Goal: Navigation & Orientation: Locate item on page

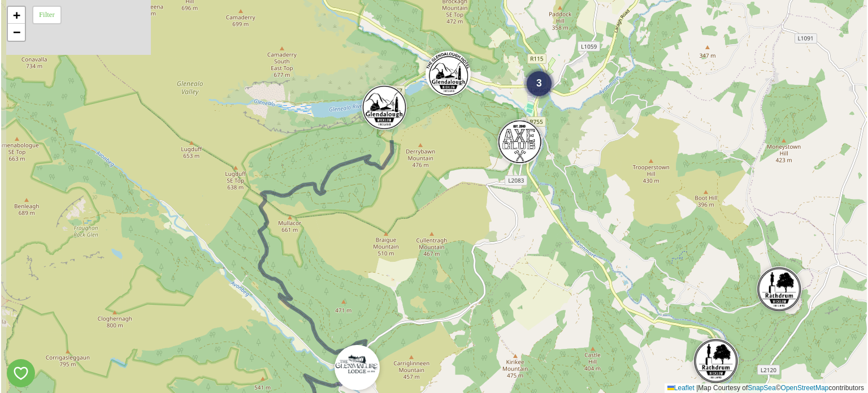
drag, startPoint x: 376, startPoint y: 166, endPoint x: 457, endPoint y: 345, distance: 196.7
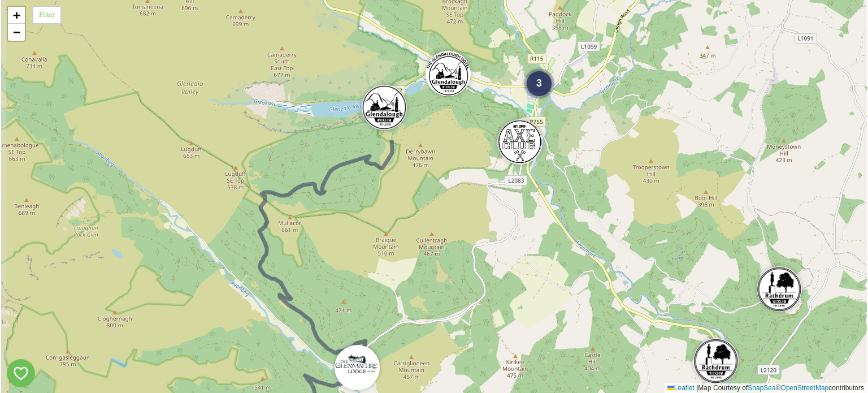
click at [457, 345] on div "4 3 2 + − Leaflet | Map Courtesy of SnapSea © OpenStreetMap contributors" at bounding box center [433, 196] width 865 height 393
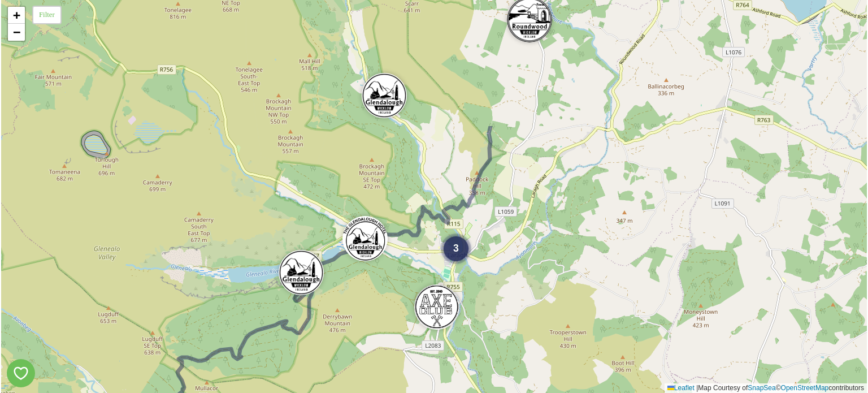
drag, startPoint x: 478, startPoint y: 175, endPoint x: 394, endPoint y: 341, distance: 185.4
click at [394, 341] on div "4 3 2 + − Leaflet | Map Courtesy of SnapSea © OpenStreetMap contributors" at bounding box center [433, 196] width 865 height 393
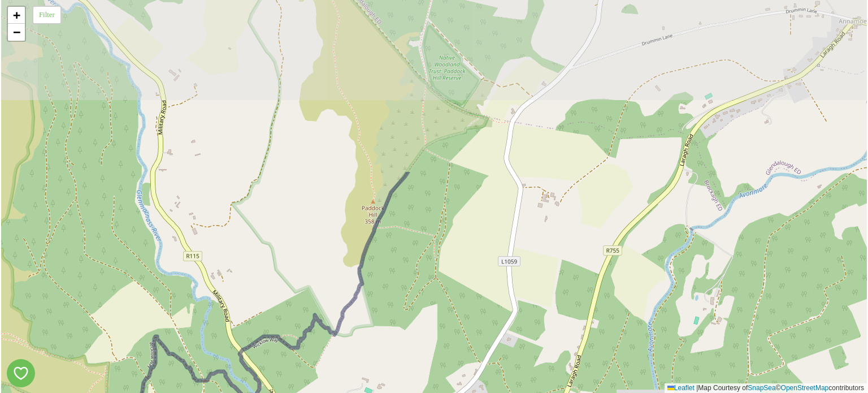
drag, startPoint x: 528, startPoint y: 151, endPoint x: 393, endPoint y: 359, distance: 248.4
click at [392, 363] on div "+ − Leaflet | Map Courtesy of SnapSea © OpenStreetMap contributors" at bounding box center [433, 196] width 865 height 393
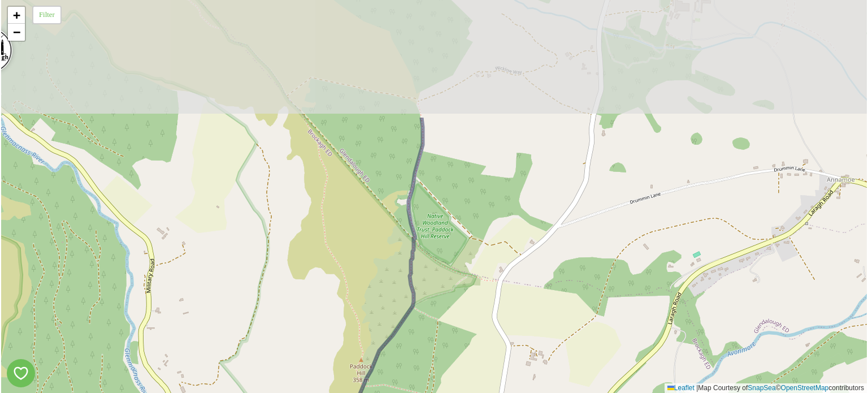
drag, startPoint x: 490, startPoint y: 179, endPoint x: 481, endPoint y: 324, distance: 144.9
click at [481, 324] on div "+ − Leaflet | Map Courtesy of SnapSea © OpenStreetMap contributors" at bounding box center [433, 196] width 865 height 393
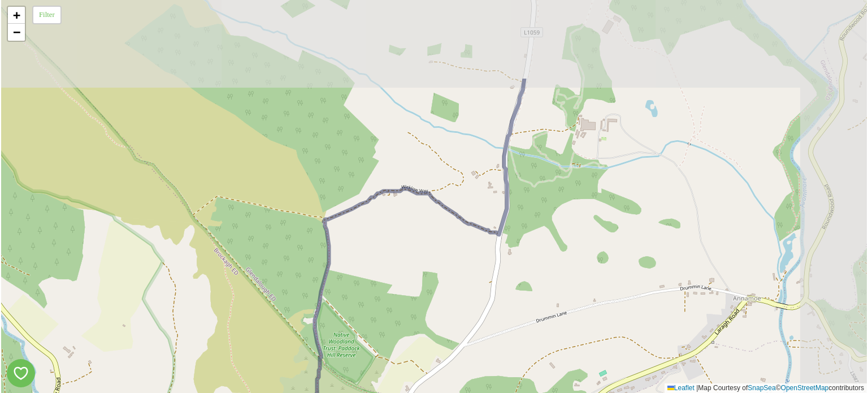
drag, startPoint x: 491, startPoint y: 228, endPoint x: 482, endPoint y: 241, distance: 16.0
click at [401, 338] on div "+ − Leaflet | Map Courtesy of SnapSea © OpenStreetMap contributors" at bounding box center [433, 196] width 865 height 393
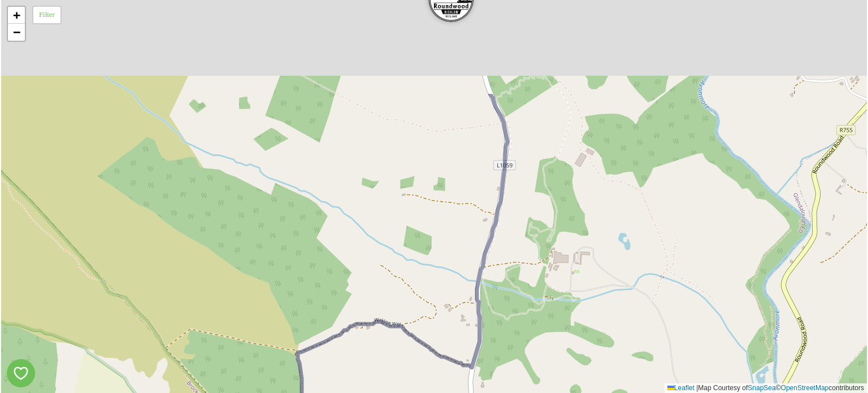
drag, startPoint x: 555, startPoint y: 265, endPoint x: 525, endPoint y: 373, distance: 112.5
click at [525, 386] on div "+ − Leaflet | Map Courtesy of SnapSea © OpenStreetMap contributors" at bounding box center [433, 196] width 865 height 393
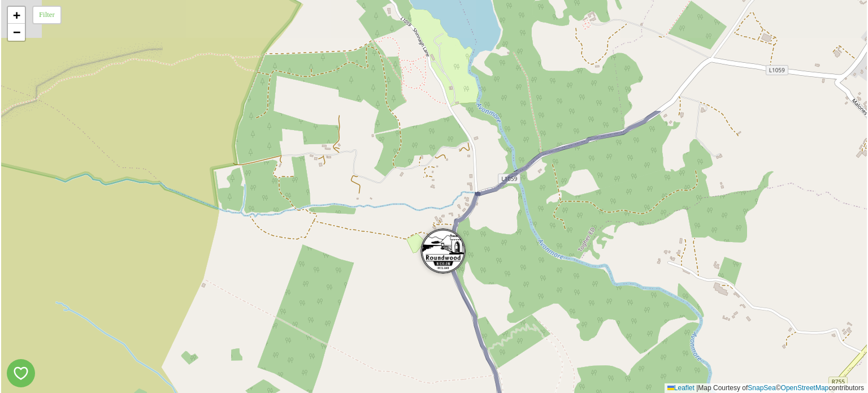
drag, startPoint x: 540, startPoint y: 238, endPoint x: 547, endPoint y: 292, distance: 53.6
click at [547, 292] on div "+ − Leaflet | Map Courtesy of SnapSea © OpenStreetMap contributors" at bounding box center [433, 196] width 865 height 393
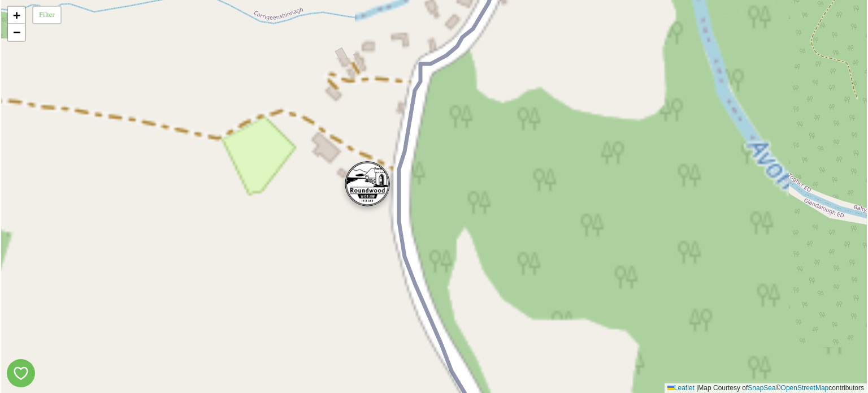
click at [365, 189] on img at bounding box center [367, 183] width 45 height 45
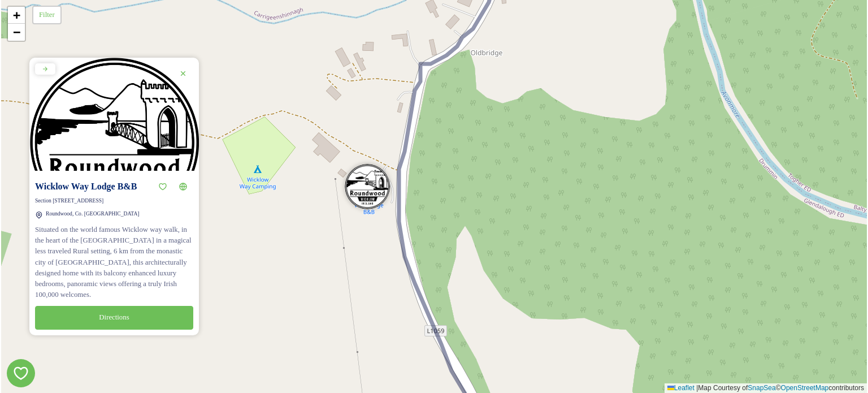
click at [481, 256] on div "+ − Leaflet | Map Courtesy of SnapSea © OpenStreetMap contributors" at bounding box center [433, 196] width 865 height 393
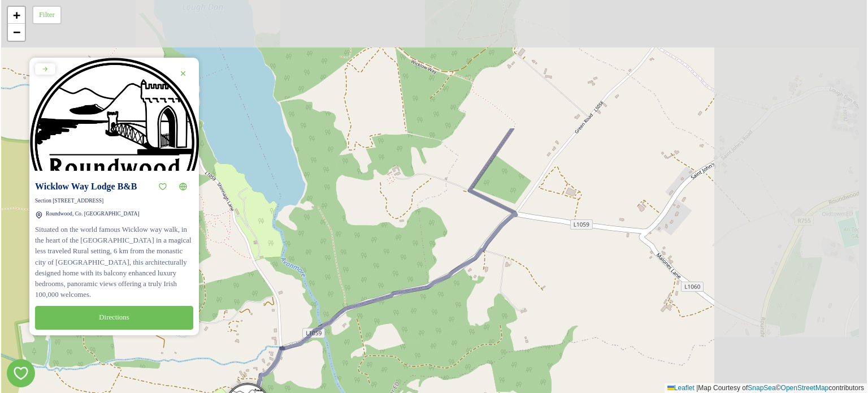
drag, startPoint x: 515, startPoint y: 230, endPoint x: 304, endPoint y: 398, distance: 269.8
click at [304, 392] on html "Wicklow Way Lodge B&B Section [STREET_ADDRESS] Wicklow Situated on the world fa…" at bounding box center [434, 196] width 868 height 393
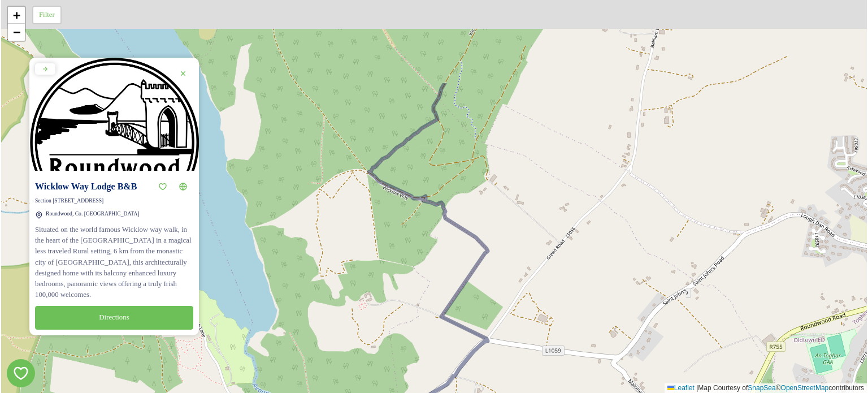
drag, startPoint x: 515, startPoint y: 257, endPoint x: 489, endPoint y: 387, distance: 132.5
click at [489, 387] on div "+ − Leaflet | Map Courtesy of SnapSea © OpenStreetMap contributors" at bounding box center [433, 196] width 865 height 393
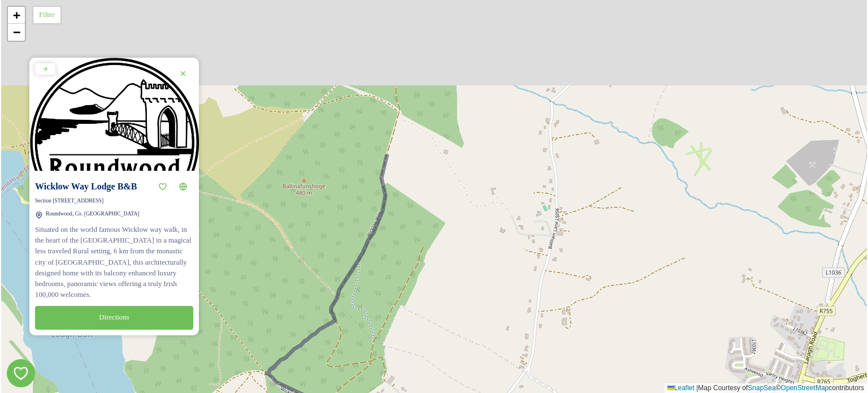
drag, startPoint x: 526, startPoint y: 219, endPoint x: 428, endPoint y: 392, distance: 199.1
click at [427, 392] on html "Wicklow Way Lodge B&B Section [STREET_ADDRESS] Wicklow Situated on the world fa…" at bounding box center [434, 196] width 868 height 393
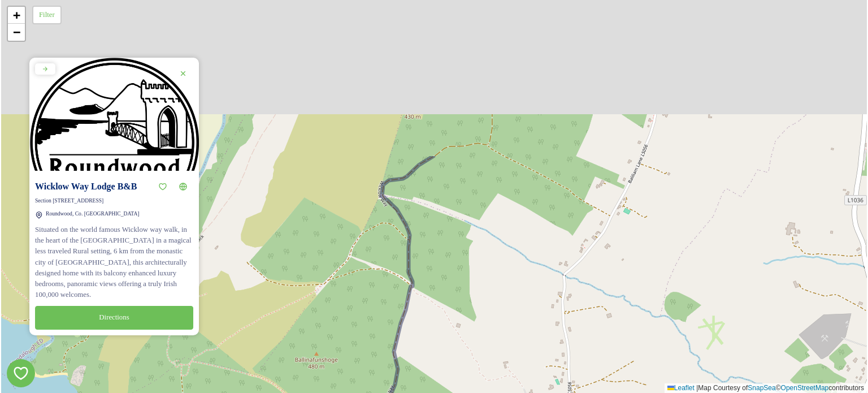
drag, startPoint x: 425, startPoint y: 282, endPoint x: 451, endPoint y: 341, distance: 65.0
click at [432, 392] on html "Wicklow Way Lodge B&B Section [STREET_ADDRESS] Wicklow Situated on the world fa…" at bounding box center [434, 196] width 868 height 393
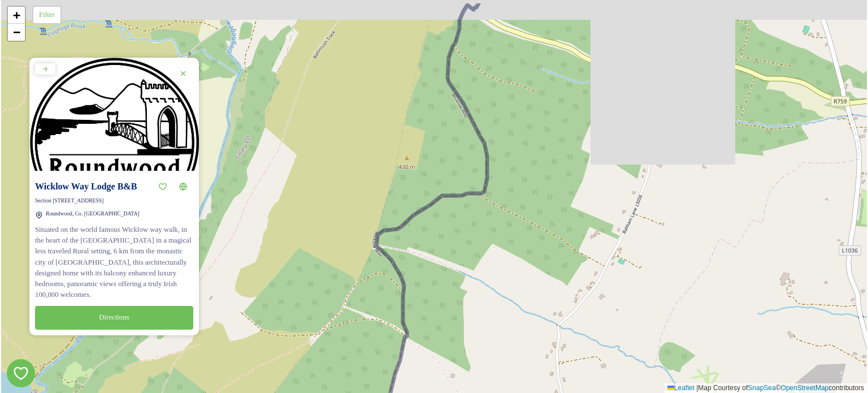
drag, startPoint x: 529, startPoint y: 198, endPoint x: 530, endPoint y: 364, distance: 166.1
click at [529, 370] on div "+ − Leaflet | Map Courtesy of SnapSea © OpenStreetMap contributors" at bounding box center [433, 196] width 865 height 393
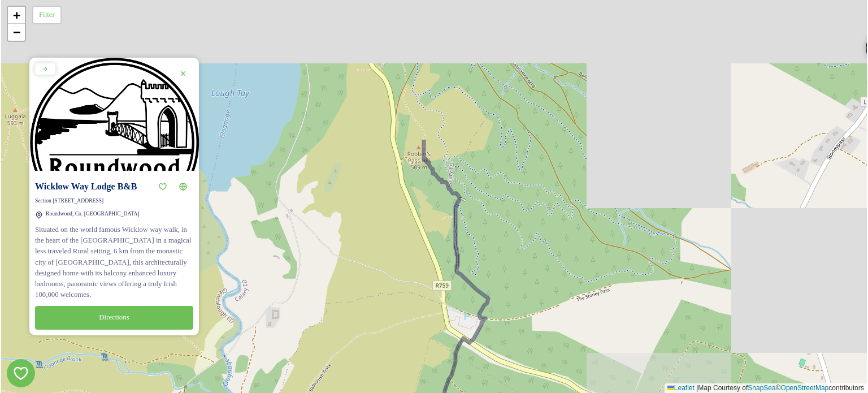
drag, startPoint x: 558, startPoint y: 196, endPoint x: 538, endPoint y: 321, distance: 127.1
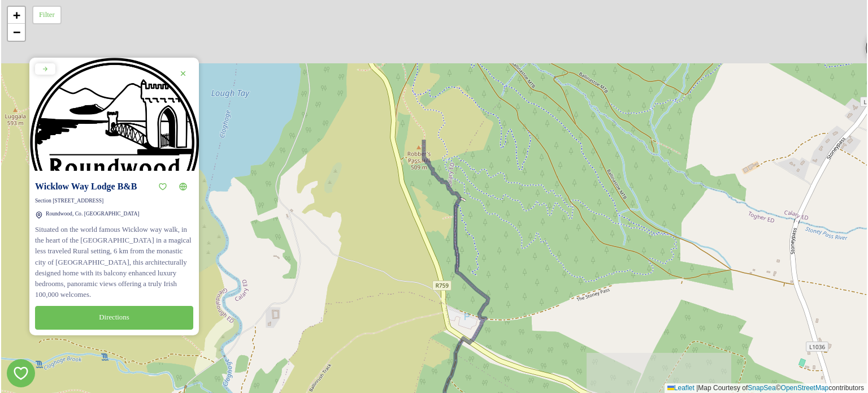
click at [547, 358] on div "+ − Leaflet | Map Courtesy of SnapSea © OpenStreetMap contributors" at bounding box center [433, 196] width 865 height 393
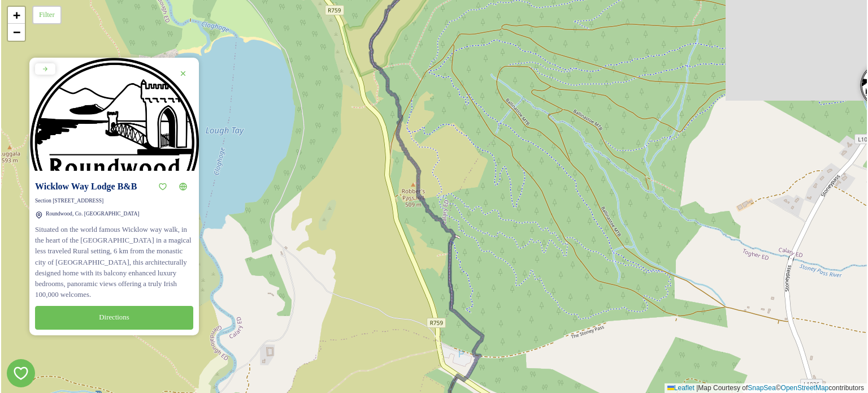
drag, startPoint x: 497, startPoint y: 197, endPoint x: 516, endPoint y: 419, distance: 222.9
click at [516, 392] on html "Wicklow Way Lodge B&B Section [STREET_ADDRESS] Wicklow Situated on the world fa…" at bounding box center [434, 196] width 868 height 393
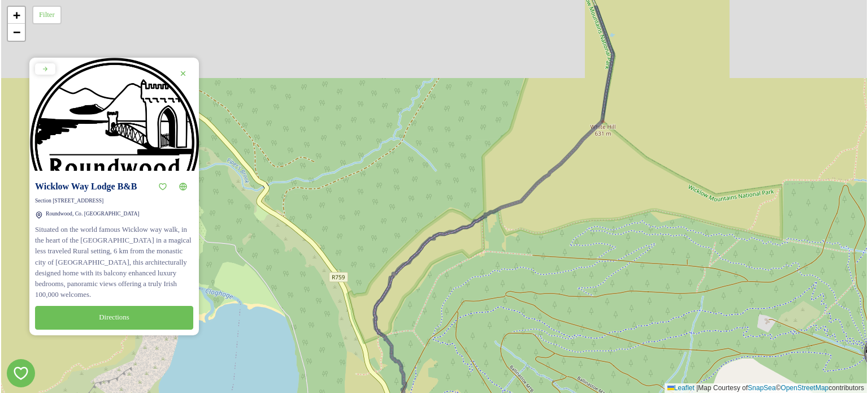
drag, startPoint x: 611, startPoint y: 169, endPoint x: 558, endPoint y: 282, distance: 124.8
click at [558, 282] on div "+ − Leaflet | Map Courtesy of SnapSea © OpenStreetMap contributors" at bounding box center [433, 196] width 865 height 393
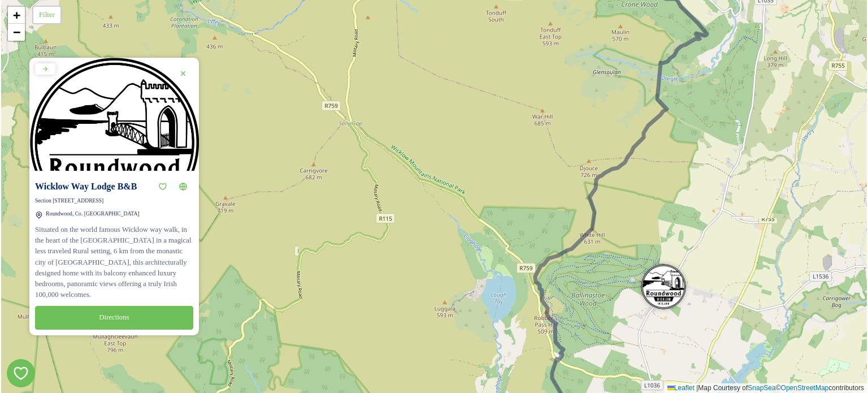
click at [862, 280] on div "2 5 + − Leaflet | Map Courtesy of SnapSea © OpenStreetMap contributors" at bounding box center [433, 196] width 865 height 393
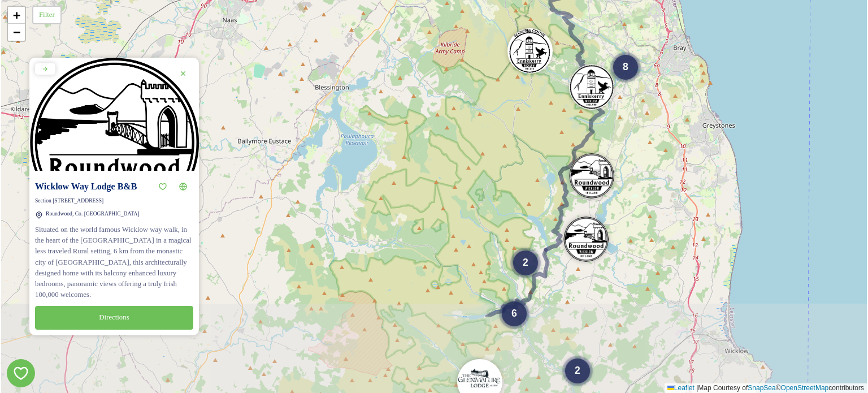
drag, startPoint x: 654, startPoint y: 322, endPoint x: 646, endPoint y: 196, distance: 126.2
click at [646, 196] on div "8 2 5 2 6 4 5 3 + − Leaflet | Map Courtesy of SnapSea © OpenStreetMap contribut…" at bounding box center [433, 196] width 865 height 393
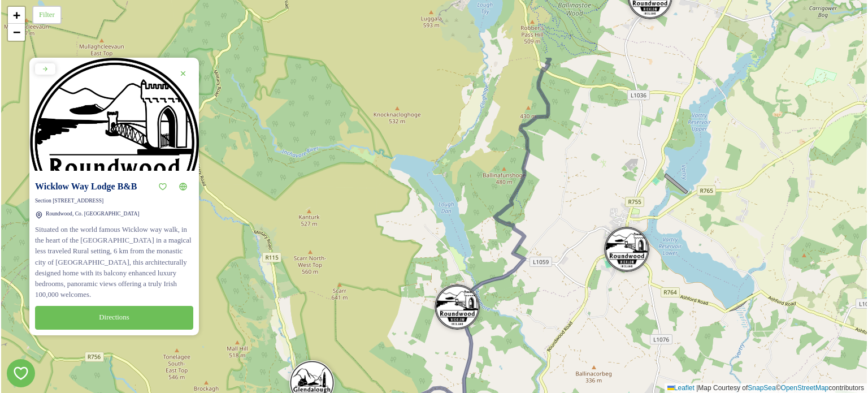
drag, startPoint x: 549, startPoint y: 146, endPoint x: 568, endPoint y: 241, distance: 96.8
click at [568, 241] on div "3 + − Leaflet | Map Courtesy of SnapSea © OpenStreetMap contributors" at bounding box center [433, 196] width 865 height 393
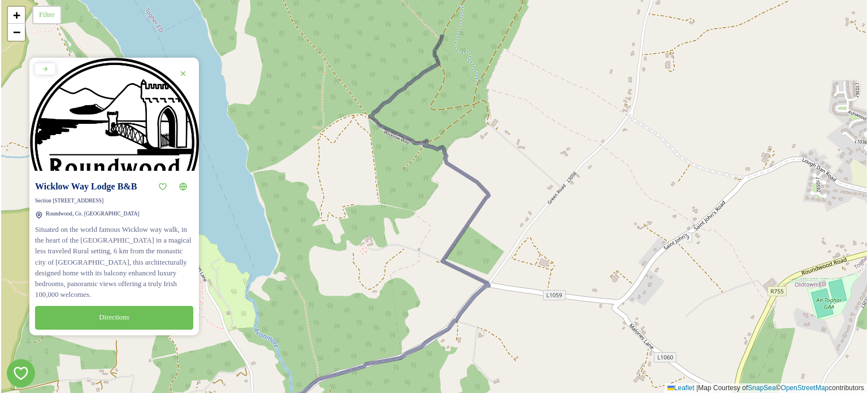
drag, startPoint x: 547, startPoint y: 202, endPoint x: 585, endPoint y: 276, distance: 83.4
click at [585, 276] on div "+ − Leaflet | Map Courtesy of SnapSea © OpenStreetMap contributors" at bounding box center [433, 196] width 865 height 393
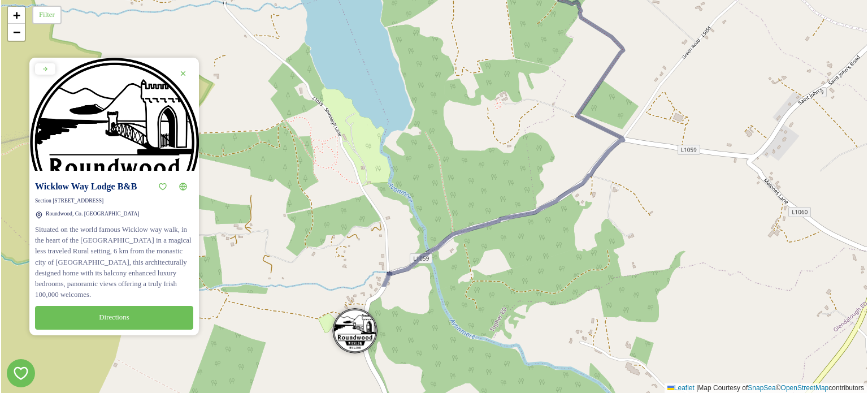
drag, startPoint x: 512, startPoint y: 293, endPoint x: 647, endPoint y: 147, distance: 198.3
click at [647, 147] on div "+ − Leaflet | Map Courtesy of SnapSea © OpenStreetMap contributors" at bounding box center [433, 196] width 865 height 393
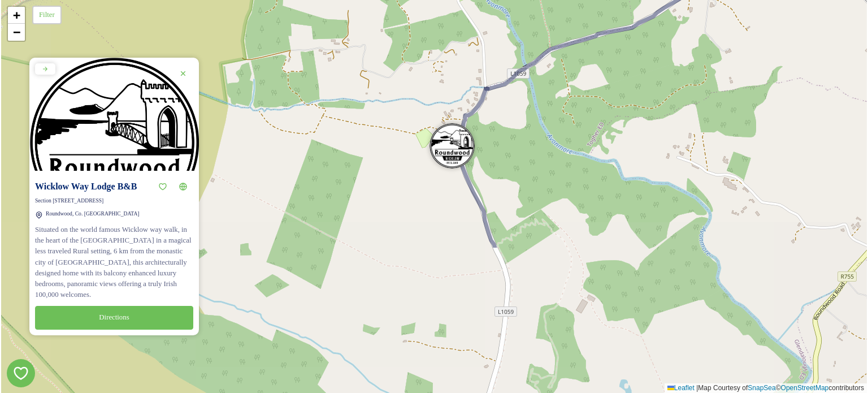
drag, startPoint x: 436, startPoint y: 309, endPoint x: 533, endPoint y: 124, distance: 208.7
click at [533, 124] on div "+ − Leaflet | Map Courtesy of SnapSea © OpenStreetMap contributors" at bounding box center [433, 196] width 865 height 393
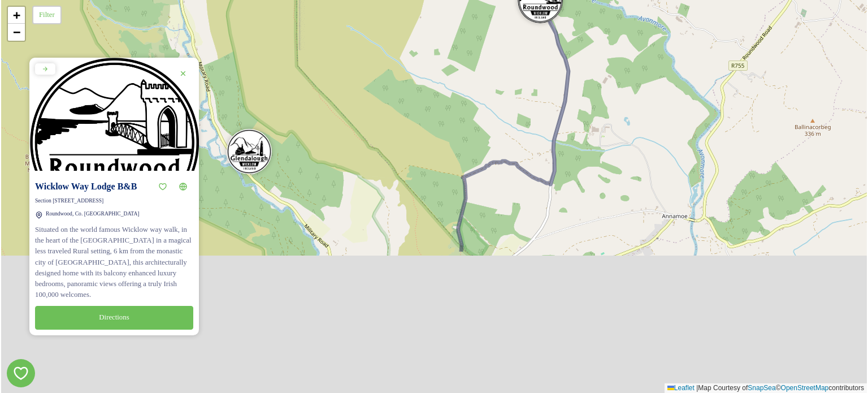
drag, startPoint x: 571, startPoint y: 299, endPoint x: 607, endPoint y: 119, distance: 184.4
click at [607, 119] on div "3 + − Leaflet | Map Courtesy of SnapSea © OpenStreetMap contributors" at bounding box center [433, 196] width 865 height 393
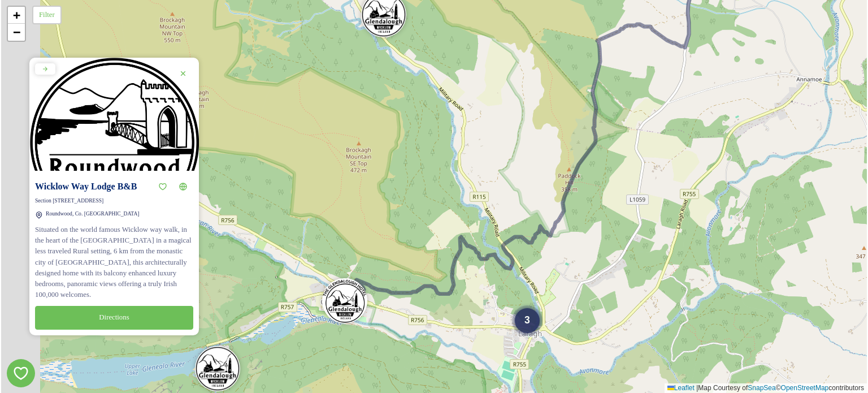
drag, startPoint x: 486, startPoint y: 326, endPoint x: 630, endPoint y: 179, distance: 206.1
click at [630, 179] on div "3 + − Leaflet | Map Courtesy of SnapSea © OpenStreetMap contributors" at bounding box center [433, 196] width 865 height 393
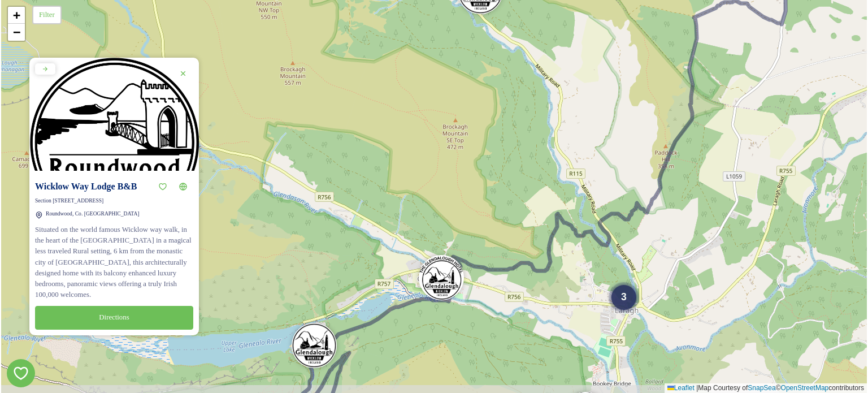
drag, startPoint x: 434, startPoint y: 293, endPoint x: 520, endPoint y: 280, distance: 87.4
click at [520, 280] on div "3 + − Leaflet | Map Courtesy of SnapSea © OpenStreetMap contributors" at bounding box center [433, 196] width 865 height 393
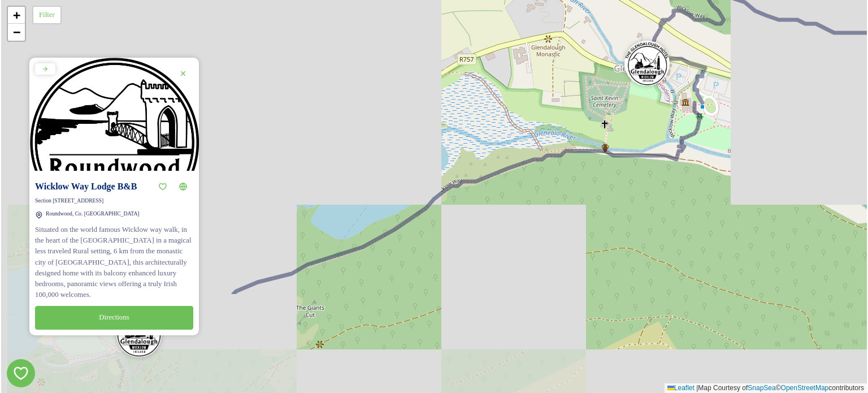
drag, startPoint x: 352, startPoint y: 355, endPoint x: 567, endPoint y: 215, distance: 256.5
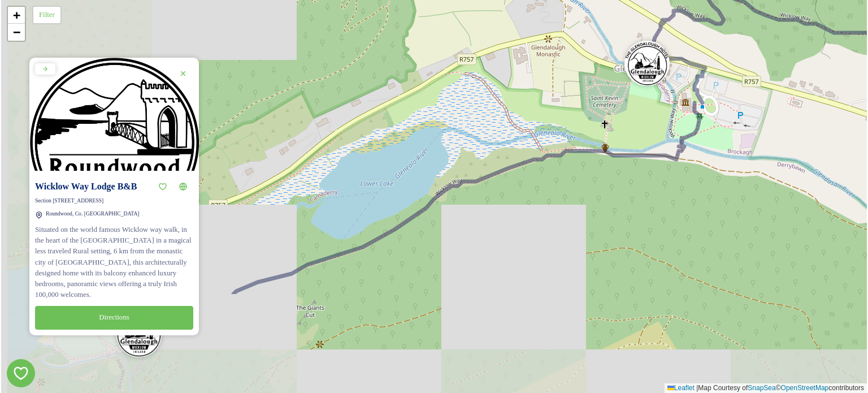
click at [567, 215] on div "+ − Leaflet | Map Courtesy of SnapSea © OpenStreetMap contributors" at bounding box center [433, 196] width 865 height 393
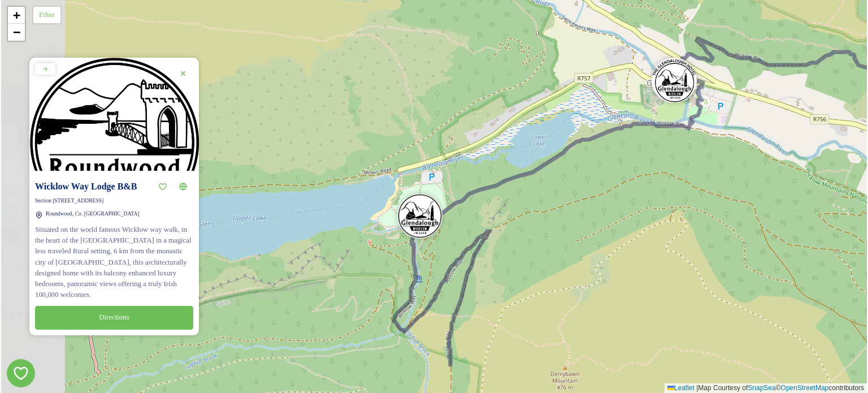
drag, startPoint x: 393, startPoint y: 310, endPoint x: 469, endPoint y: 243, distance: 100.9
click at [469, 243] on div "+ − Leaflet | Map Courtesy of SnapSea © OpenStreetMap contributors" at bounding box center [433, 196] width 865 height 393
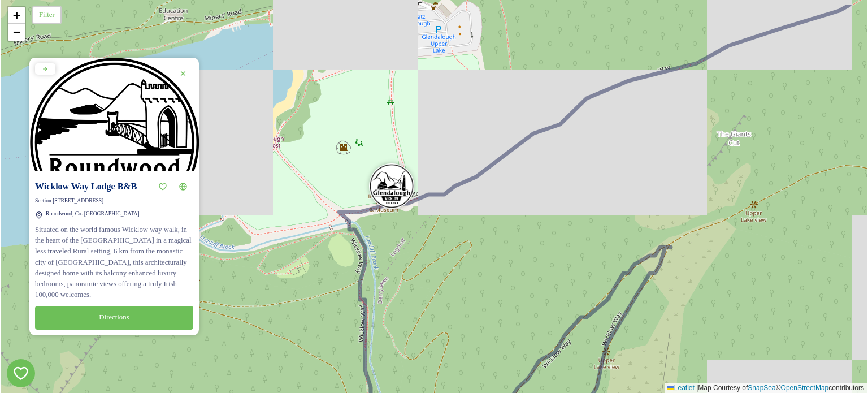
drag, startPoint x: 403, startPoint y: 180, endPoint x: 446, endPoint y: 255, distance: 86.5
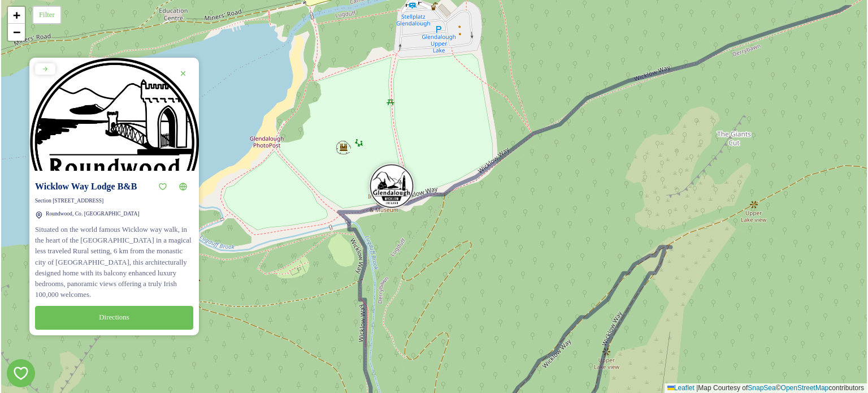
click at [446, 255] on div "+ − Leaflet | Map Courtesy of SnapSea © OpenStreetMap contributors" at bounding box center [433, 196] width 865 height 393
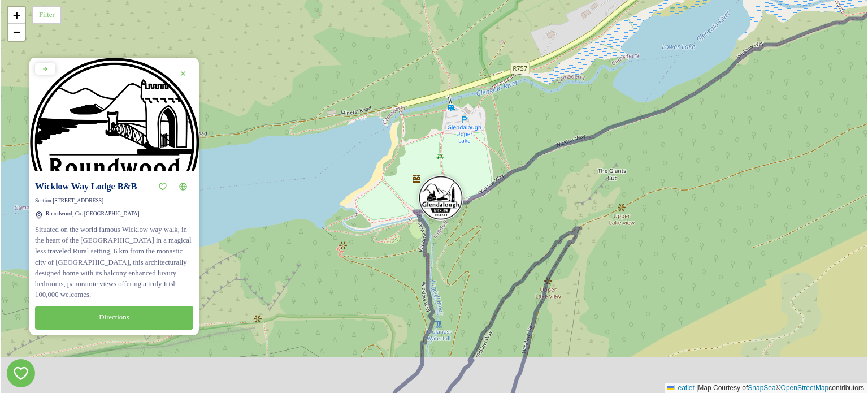
drag, startPoint x: 531, startPoint y: 302, endPoint x: 527, endPoint y: 131, distance: 171.2
click at [525, 134] on div "+ − Leaflet | Map Courtesy of SnapSea © OpenStreetMap contributors" at bounding box center [433, 196] width 865 height 393
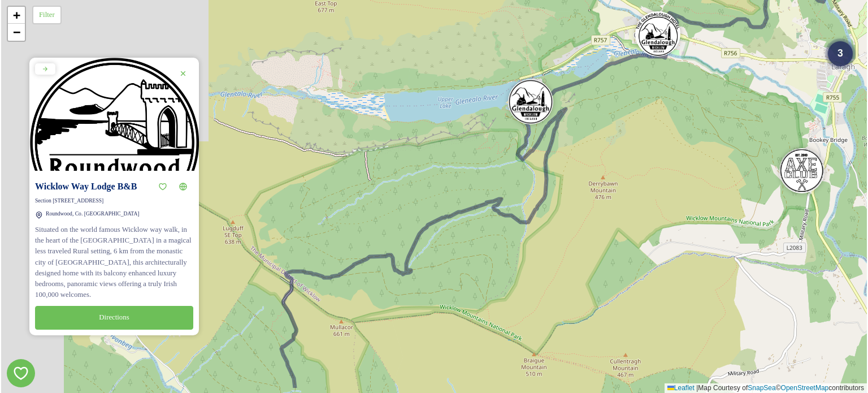
drag, startPoint x: 516, startPoint y: 286, endPoint x: 583, endPoint y: 141, distance: 160.5
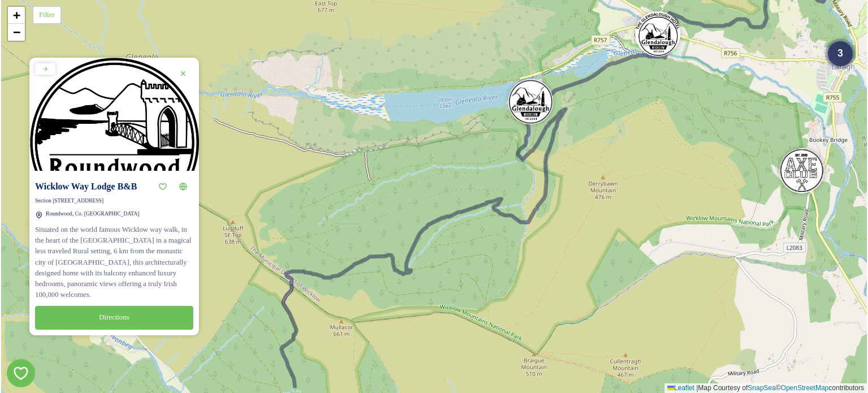
click at [583, 141] on div "3 + − Leaflet | Map Courtesy of SnapSea © OpenStreetMap contributors" at bounding box center [433, 196] width 865 height 393
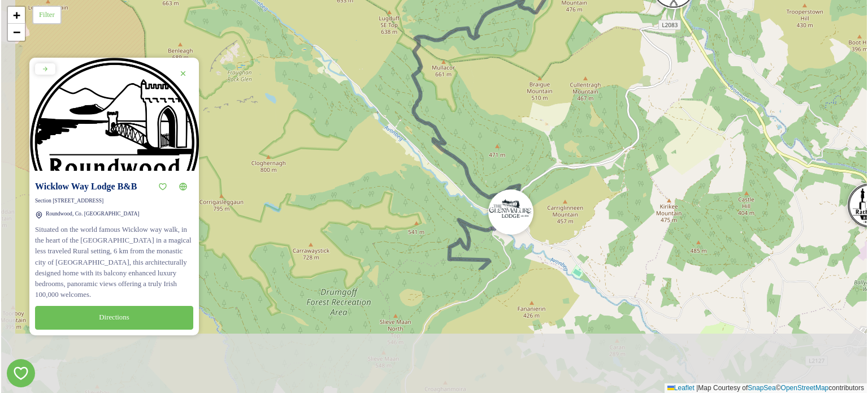
drag, startPoint x: 470, startPoint y: 297, endPoint x: 497, endPoint y: 151, distance: 148.2
click at [497, 151] on div "4 3 2 + − Leaflet | Map Courtesy of SnapSea © OpenStreetMap contributors" at bounding box center [433, 196] width 865 height 393
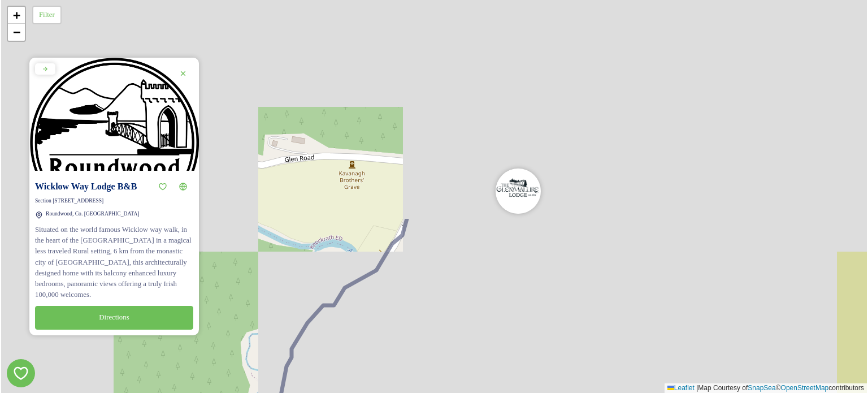
drag, startPoint x: 523, startPoint y: 231, endPoint x: 555, endPoint y: 384, distance: 156.0
click at [555, 384] on div "+ − Leaflet | Map Courtesy of SnapSea © OpenStreetMap contributors" at bounding box center [433, 196] width 865 height 393
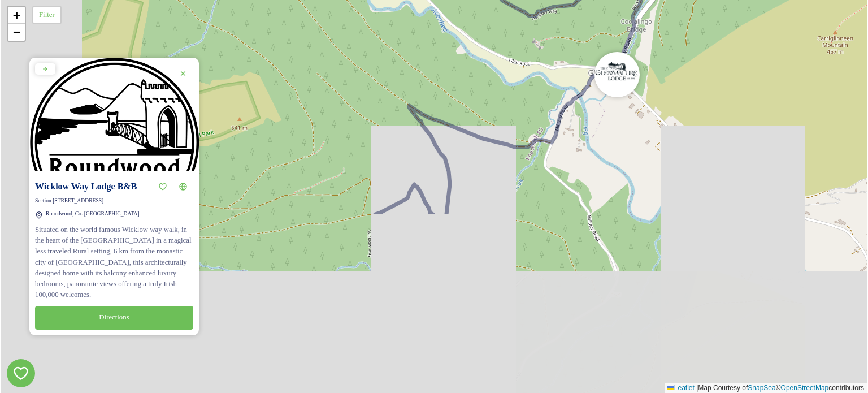
drag, startPoint x: 542, startPoint y: 375, endPoint x: 637, endPoint y: 153, distance: 241.5
click at [637, 153] on div "+ − Leaflet | Map Courtesy of SnapSea © OpenStreetMap contributors" at bounding box center [433, 196] width 865 height 393
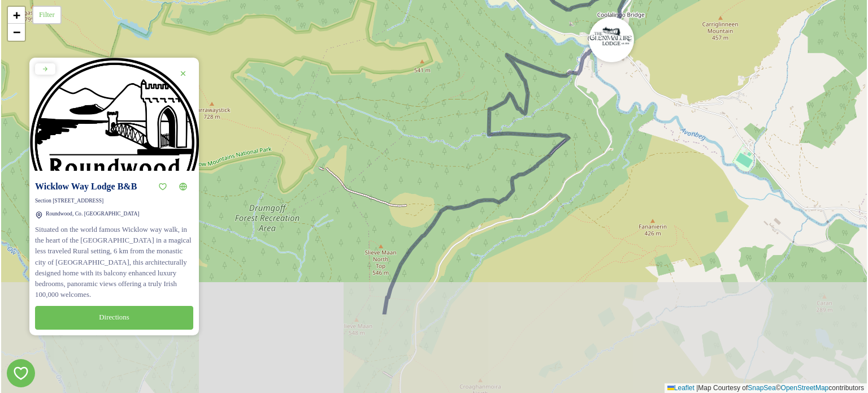
drag, startPoint x: 543, startPoint y: 304, endPoint x: 584, endPoint y: 140, distance: 168.7
click at [584, 140] on div "3 + − Leaflet | Map Courtesy of SnapSea © OpenStreetMap contributors" at bounding box center [433, 196] width 865 height 393
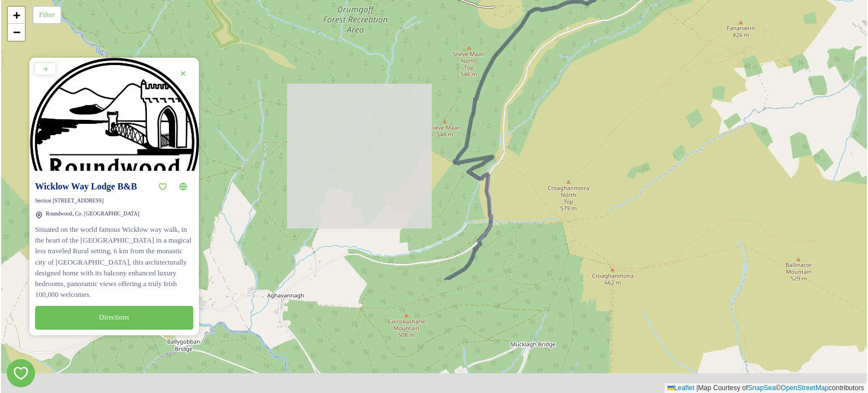
drag, startPoint x: 495, startPoint y: 340, endPoint x: 568, endPoint y: 183, distance: 172.9
click at [568, 183] on div "3 + − Leaflet | Map Courtesy of SnapSea © OpenStreetMap contributors" at bounding box center [433, 196] width 865 height 393
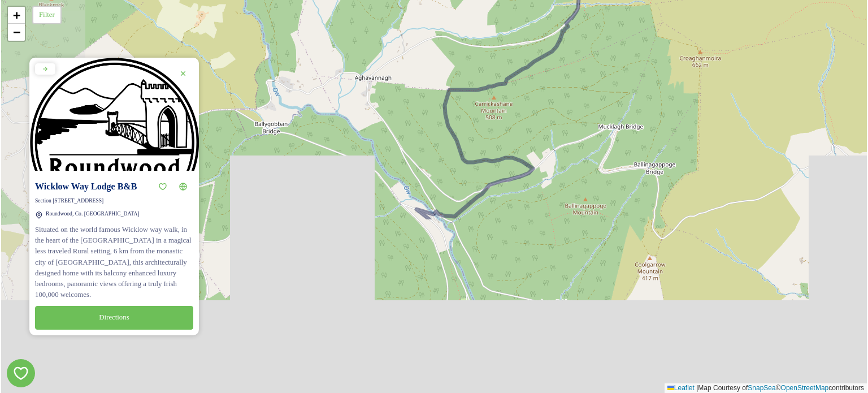
drag, startPoint x: 488, startPoint y: 321, endPoint x: 572, endPoint y: 115, distance: 222.7
click at [572, 115] on div "3 + − Leaflet | Map Courtesy of SnapSea © OpenStreetMap contributors" at bounding box center [433, 196] width 865 height 393
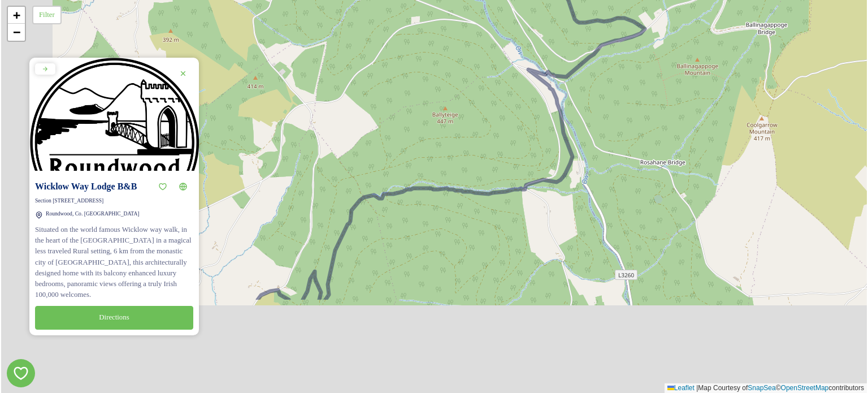
drag, startPoint x: 497, startPoint y: 289, endPoint x: 590, endPoint y: 201, distance: 127.9
click at [608, 155] on div "3 + − Leaflet | Map Courtesy of SnapSea © OpenStreetMap contributors" at bounding box center [433, 196] width 865 height 393
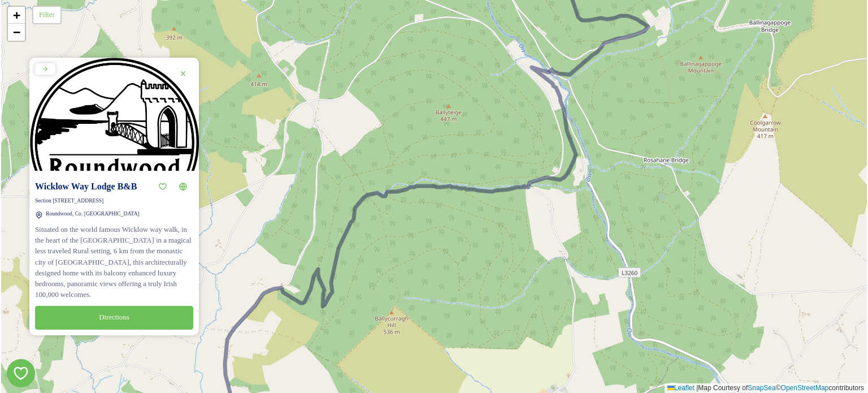
drag, startPoint x: 479, startPoint y: 298, endPoint x: 694, endPoint y: 85, distance: 302.4
click at [694, 85] on div "3 + − Leaflet | Map Courtesy of SnapSea © OpenStreetMap contributors" at bounding box center [433, 196] width 865 height 393
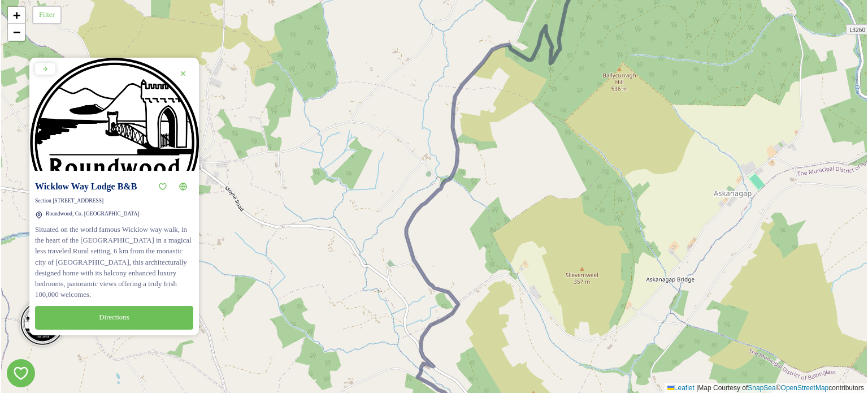
drag, startPoint x: 541, startPoint y: 241, endPoint x: 645, endPoint y: 34, distance: 231.4
click at [644, 35] on div "+ − Leaflet | Map Courtesy of SnapSea © OpenStreetMap contributors" at bounding box center [433, 196] width 865 height 393
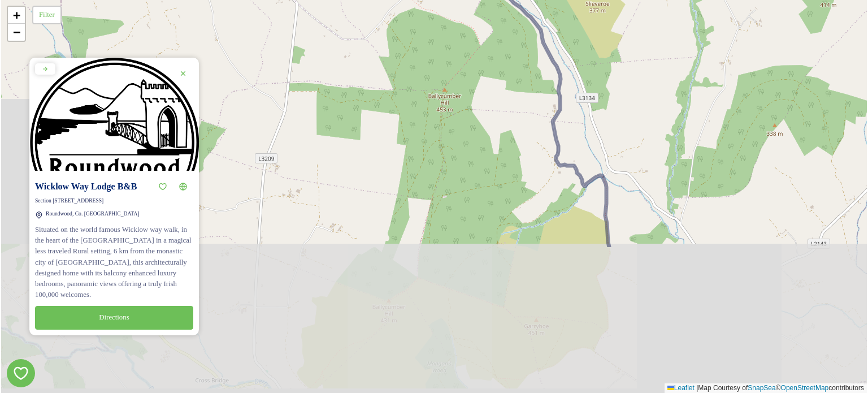
drag, startPoint x: 578, startPoint y: 243, endPoint x: 540, endPoint y: 61, distance: 186.5
click at [540, 61] on div "3 + − Leaflet | Map Courtesy of SnapSea © OpenStreetMap contributors" at bounding box center [433, 196] width 865 height 393
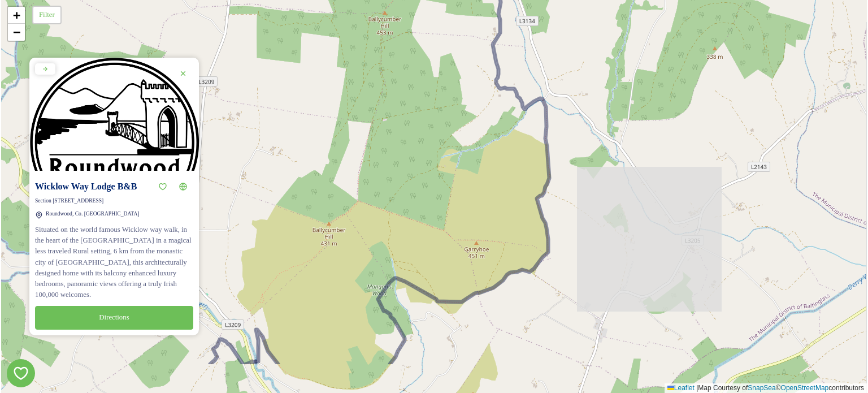
drag, startPoint x: 630, startPoint y: 236, endPoint x: 564, endPoint y: 102, distance: 148.8
click at [564, 102] on div "3 + − Leaflet | Map Courtesy of SnapSea © OpenStreetMap contributors" at bounding box center [433, 196] width 865 height 393
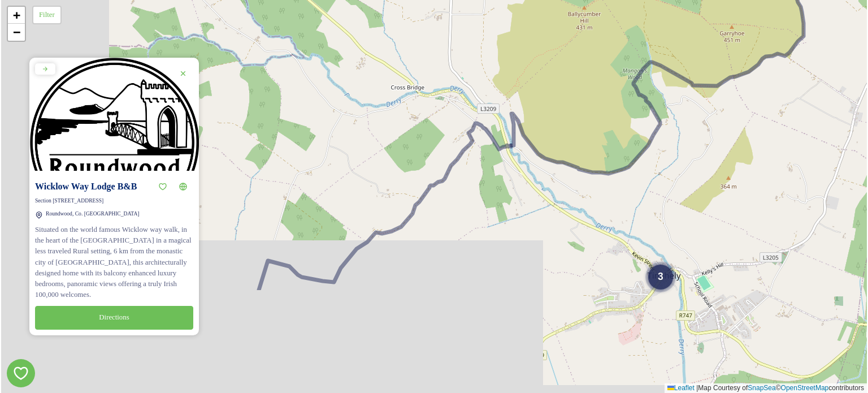
drag, startPoint x: 375, startPoint y: 311, endPoint x: 661, endPoint y: 163, distance: 322.2
click at [661, 163] on div "3 + − Leaflet | Map Courtesy of SnapSea © OpenStreetMap contributors" at bounding box center [433, 196] width 865 height 393
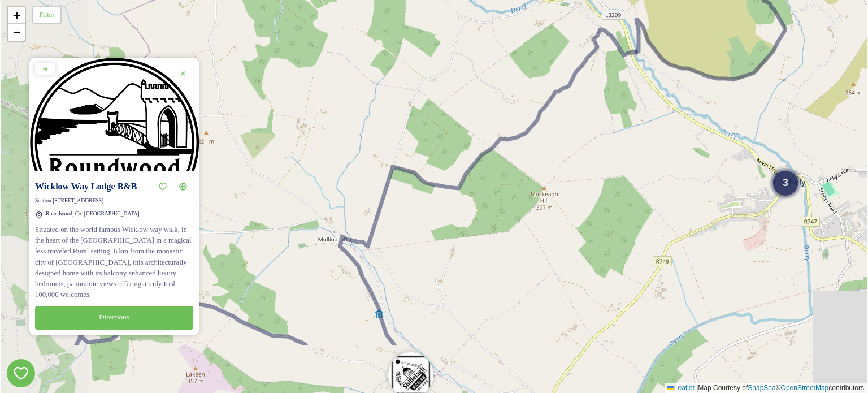
drag, startPoint x: 455, startPoint y: 326, endPoint x: 569, endPoint y: 238, distance: 144.3
click at [569, 238] on div "3 4 + − Leaflet | Map Courtesy of SnapSea © OpenStreetMap contributors" at bounding box center [433, 196] width 865 height 393
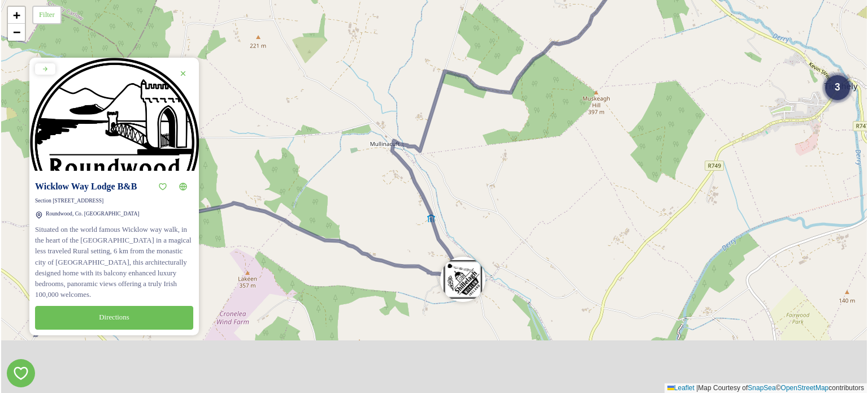
drag, startPoint x: 495, startPoint y: 337, endPoint x: 589, endPoint y: 189, distance: 175.0
click at [590, 185] on div "3 4 + − Leaflet | Map Courtesy of SnapSea © OpenStreetMap contributors" at bounding box center [433, 196] width 865 height 393
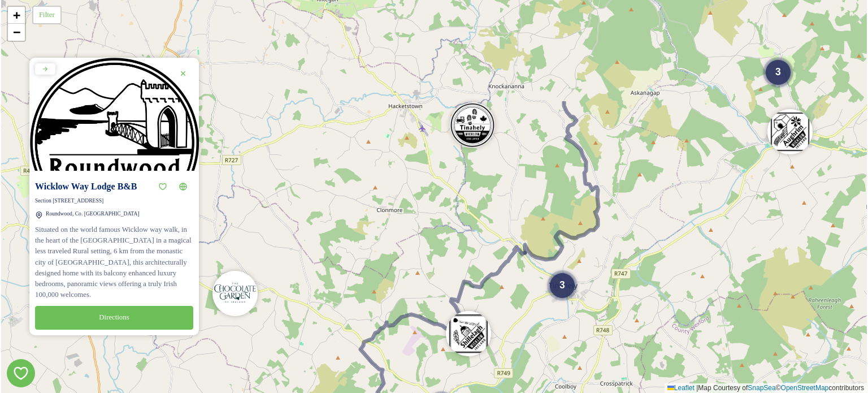
drag, startPoint x: 512, startPoint y: 228, endPoint x: 477, endPoint y: 407, distance: 182.5
click at [477, 392] on html "Wicklow Way Lodge B&B Section [STREET_ADDRESS] Wicklow Situated on the world fa…" at bounding box center [434, 196] width 868 height 393
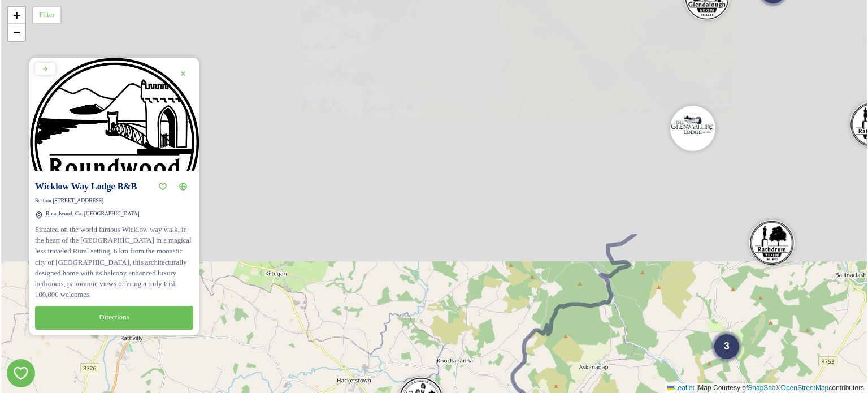
drag, startPoint x: 621, startPoint y: 125, endPoint x: 557, endPoint y: 419, distance: 300.6
click at [557, 392] on html "Wicklow Way Lodge B&B Section [STREET_ADDRESS] Wicklow Situated on the world fa…" at bounding box center [434, 196] width 868 height 393
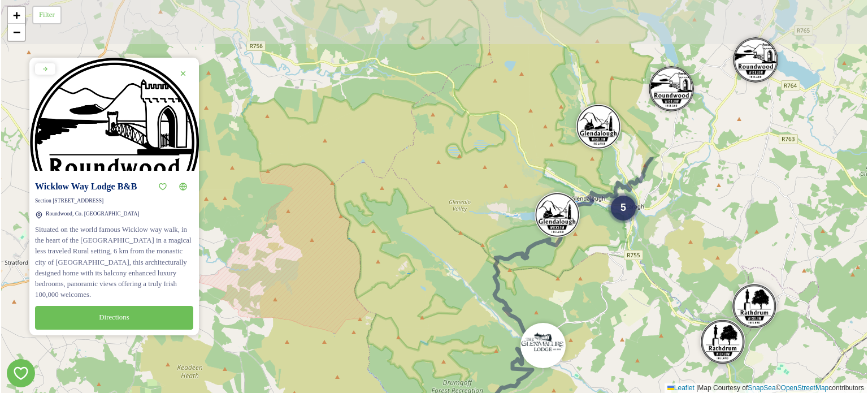
drag, startPoint x: 816, startPoint y: 215, endPoint x: 671, endPoint y: 323, distance: 180.9
click at [680, 392] on html "Wicklow Way Lodge B&B Section [STREET_ADDRESS] Wicklow Situated on the world fa…" at bounding box center [434, 196] width 868 height 393
